Goal: Information Seeking & Learning: Learn about a topic

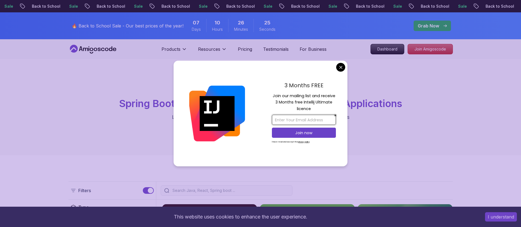
click at [323, 123] on input "email" at bounding box center [304, 120] width 64 height 10
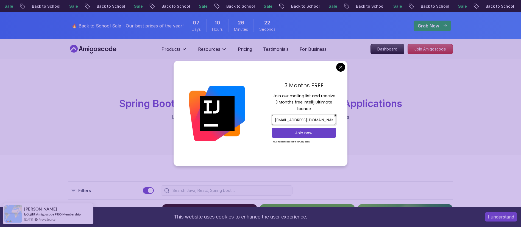
click at [305, 118] on input "[EMAIL_ADDRESS][DOMAIN_NAME]" at bounding box center [304, 120] width 64 height 10
type input "[EMAIL_ADDRESS][DOMAIN_NAME]"
click at [327, 130] on p "Join now" at bounding box center [304, 132] width 52 height 5
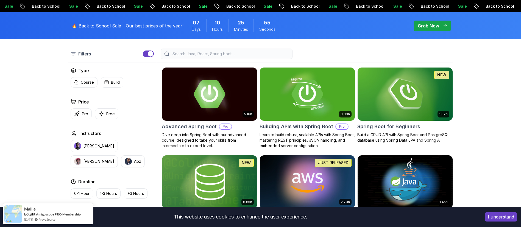
scroll to position [137, 0]
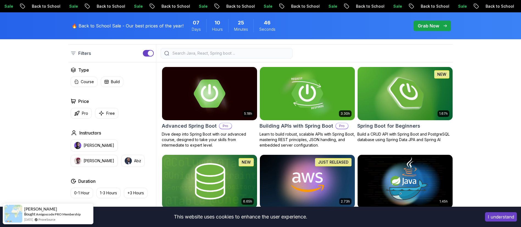
click at [383, 120] on img at bounding box center [405, 94] width 100 height 56
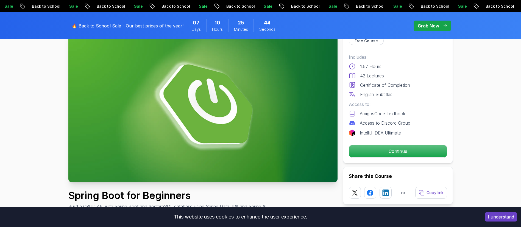
scroll to position [51, 0]
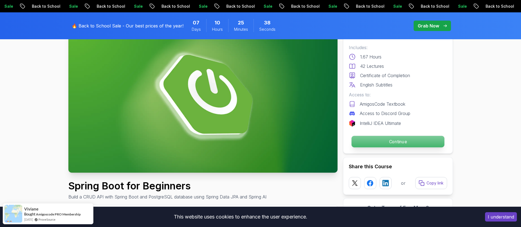
click at [388, 141] on p "Continue" at bounding box center [398, 142] width 93 height 12
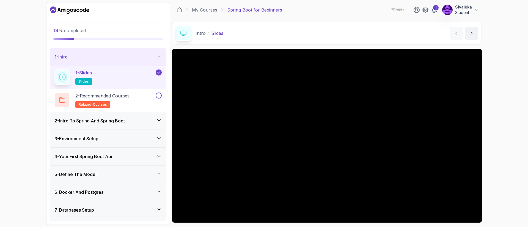
click at [154, 120] on div "2 - Intro To Spring And Spring Boot" at bounding box center [107, 121] width 107 height 7
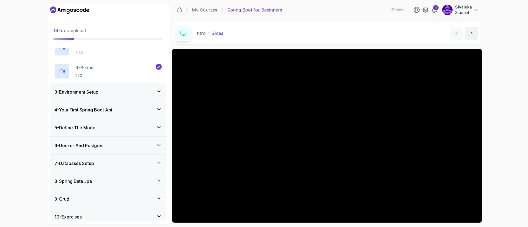
click at [147, 109] on div "4 - Your First Spring Boot Api" at bounding box center [107, 110] width 107 height 7
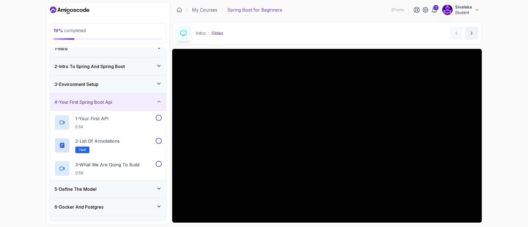
scroll to position [8, 0]
click at [147, 118] on div "1 - Your First API 5:34" at bounding box center [104, 122] width 100 height 15
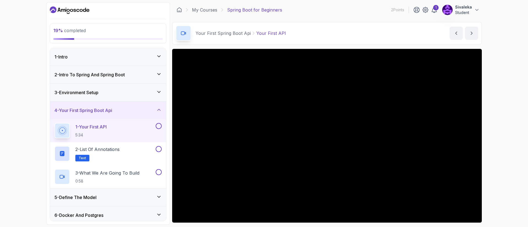
click at [123, 74] on h3 "2 - Intro To Spring And Spring Boot" at bounding box center [89, 74] width 70 height 7
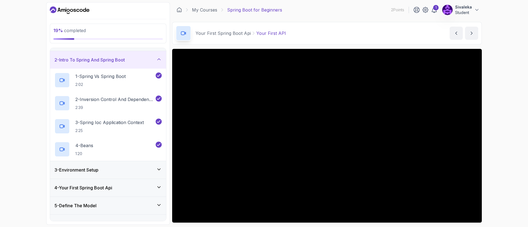
scroll to position [16, 0]
click at [93, 172] on h3 "3 - Environment Setup" at bounding box center [76, 169] width 44 height 7
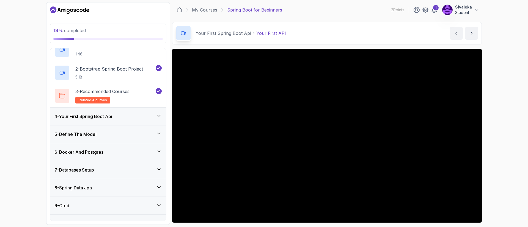
scroll to position [63, 0]
click at [103, 74] on p "5:18" at bounding box center [109, 76] width 68 height 5
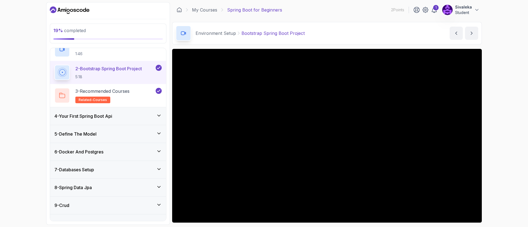
click at [127, 117] on div "4 - Your First Spring Boot Api" at bounding box center [107, 116] width 107 height 7
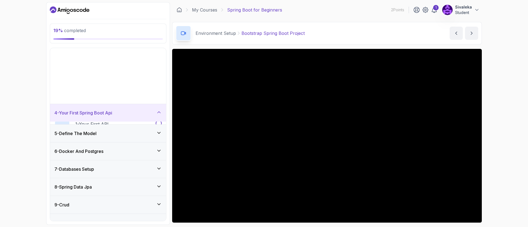
scroll to position [41, 0]
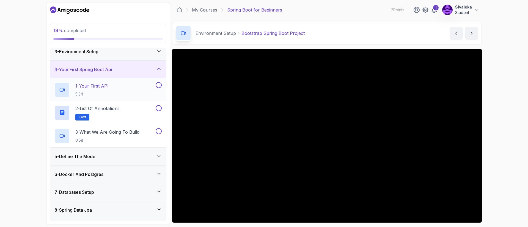
click at [115, 85] on div "1 - Your First API 5:34" at bounding box center [104, 89] width 100 height 15
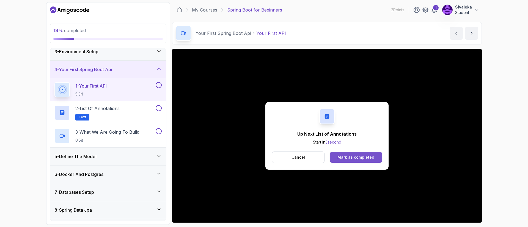
click at [355, 155] on div "Mark as completed" at bounding box center [355, 157] width 37 height 5
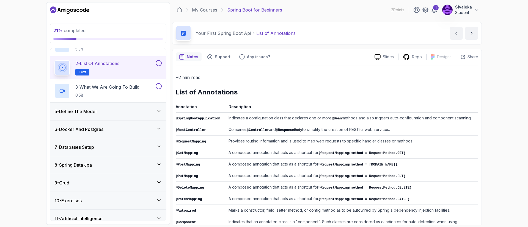
scroll to position [90, 0]
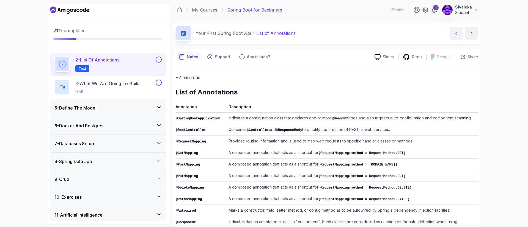
click at [162, 107] on div "5 - Define The Model" at bounding box center [108, 108] width 116 height 18
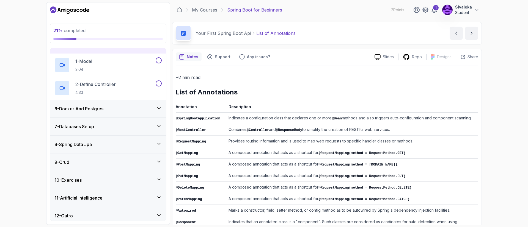
scroll to position [87, 0]
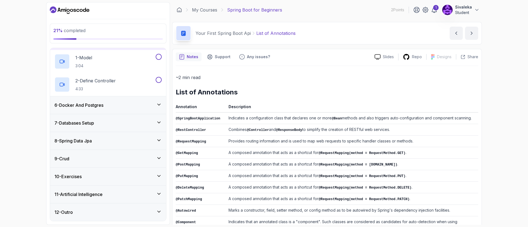
click at [159, 176] on icon at bounding box center [158, 175] width 3 height 1
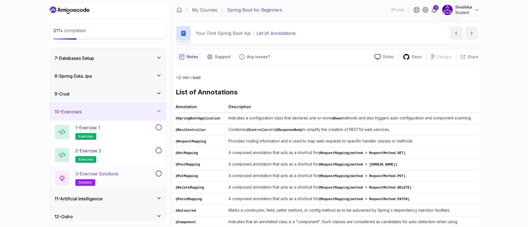
scroll to position [110, 0]
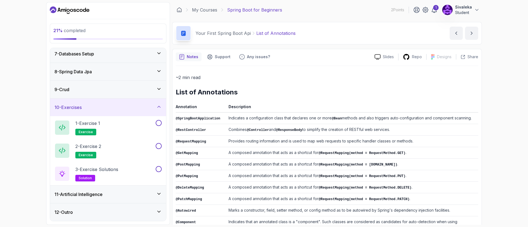
click at [159, 213] on icon at bounding box center [158, 211] width 5 height 5
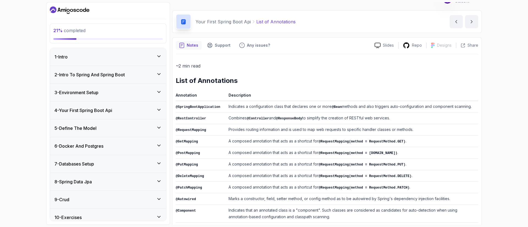
scroll to position [12, 0]
